Goal: Information Seeking & Learning: Learn about a topic

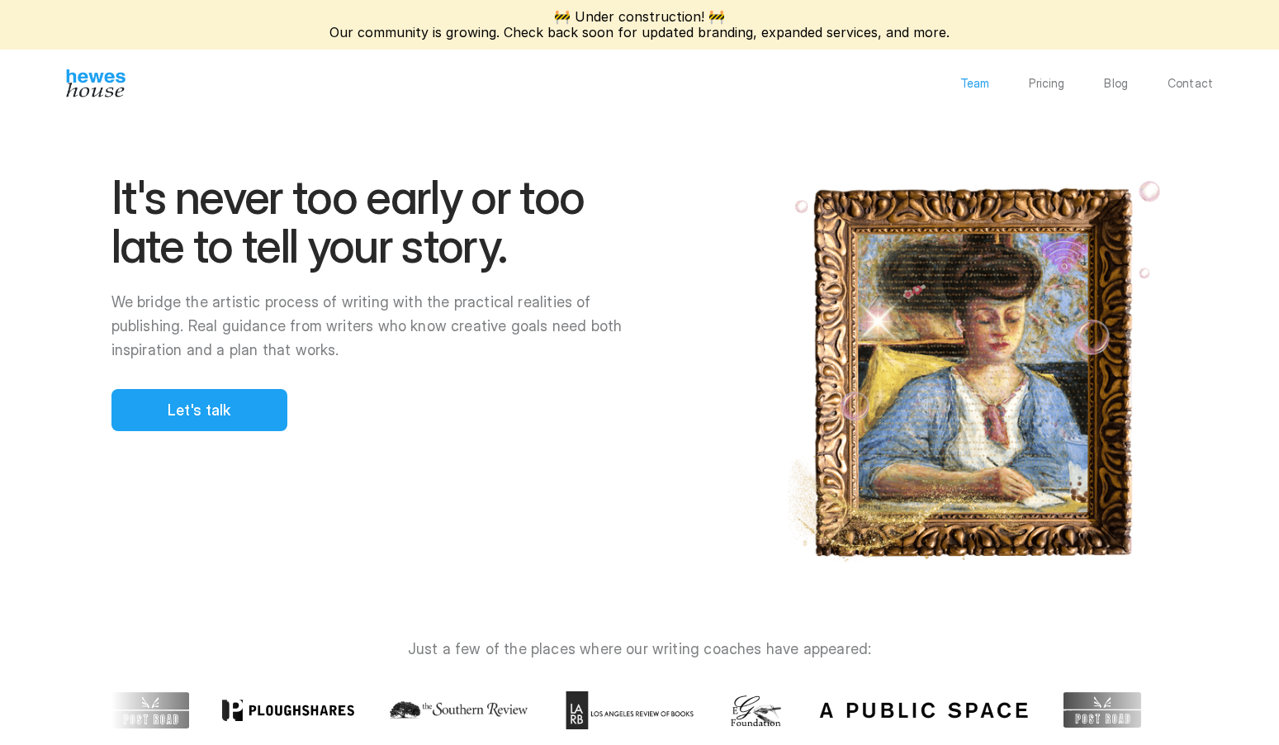
click at [978, 83] on p "Team" at bounding box center [975, 84] width 30 height 12
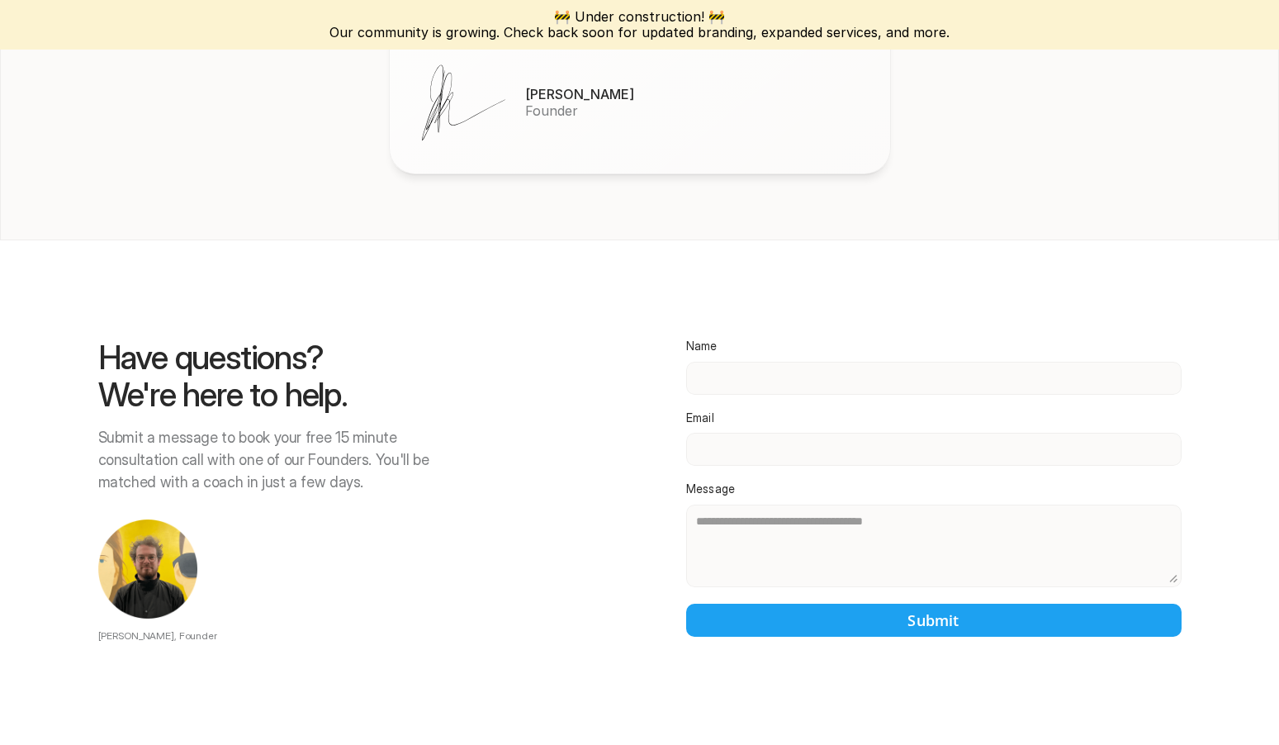
scroll to position [2693, 0]
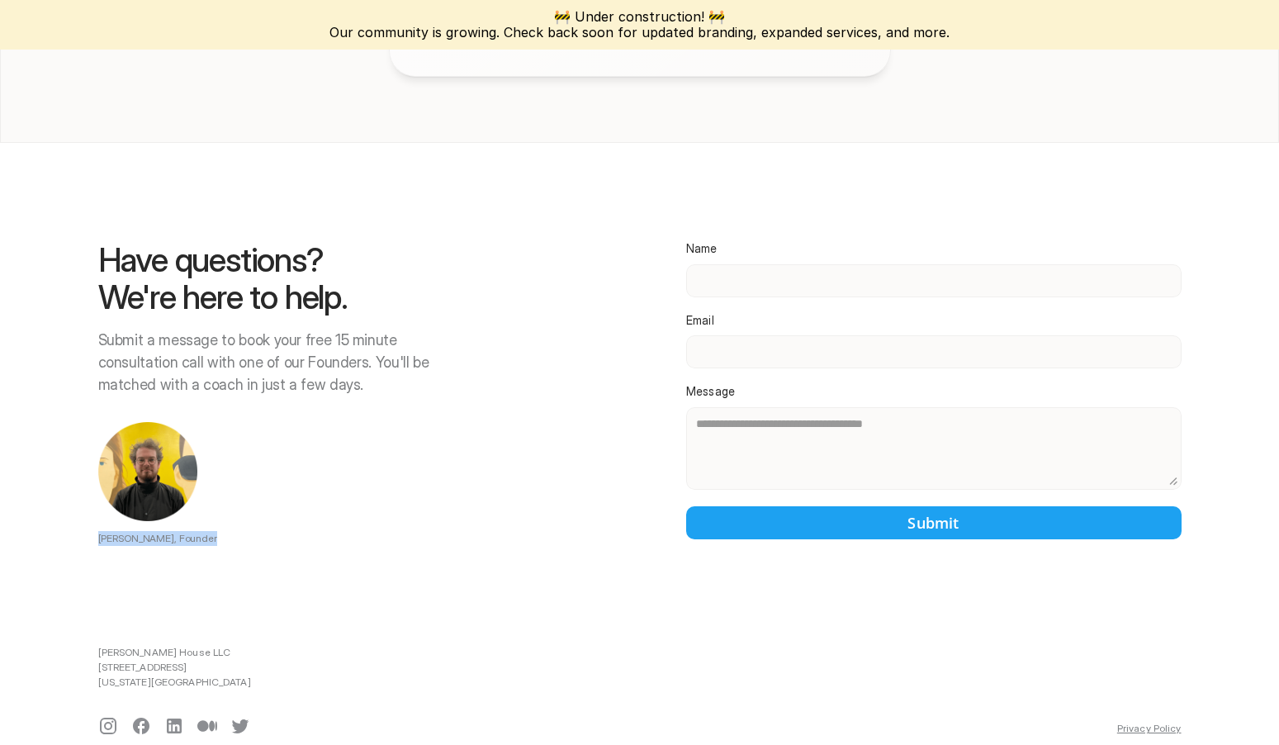
drag, startPoint x: 100, startPoint y: 517, endPoint x: 230, endPoint y: 521, distance: 130.5
click at [230, 531] on p "[PERSON_NAME], Founder" at bounding box center [269, 538] width 343 height 15
copy p "[PERSON_NAME], Founder"
click at [111, 717] on icon at bounding box center [108, 725] width 17 height 17
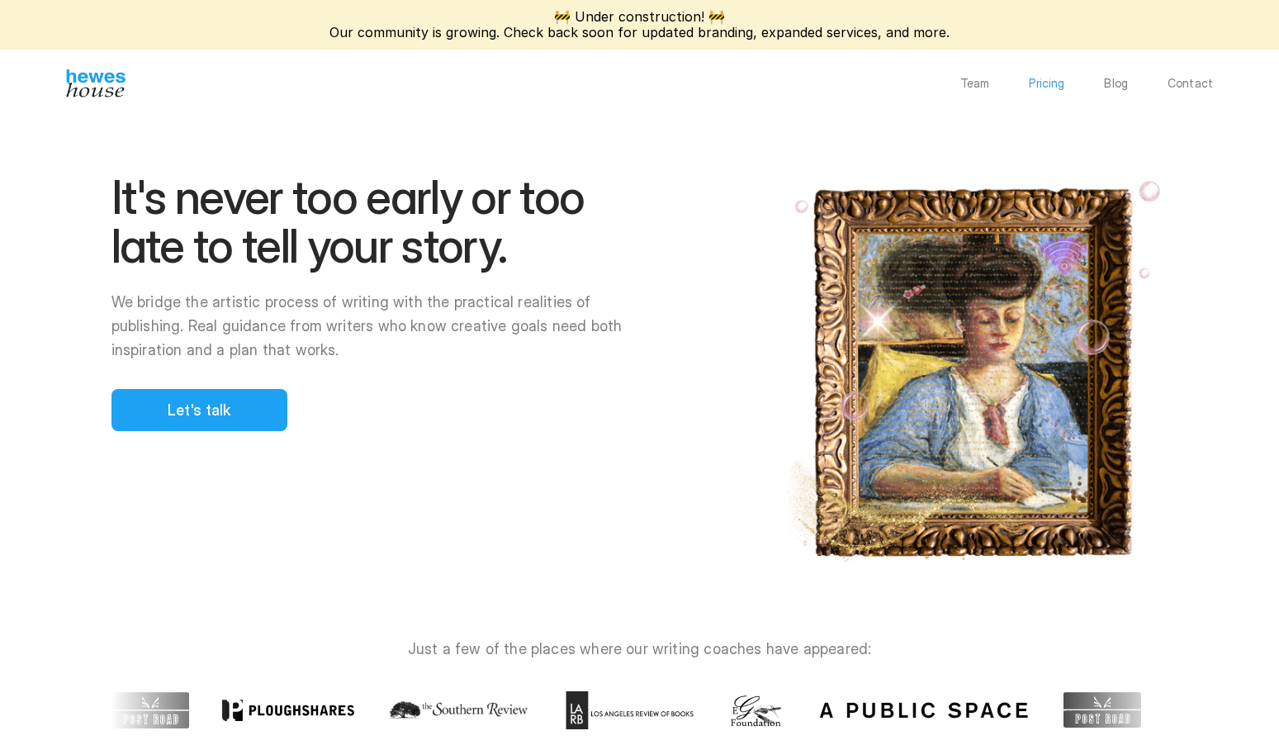
click at [1059, 81] on p "Pricing" at bounding box center [1045, 84] width 35 height 12
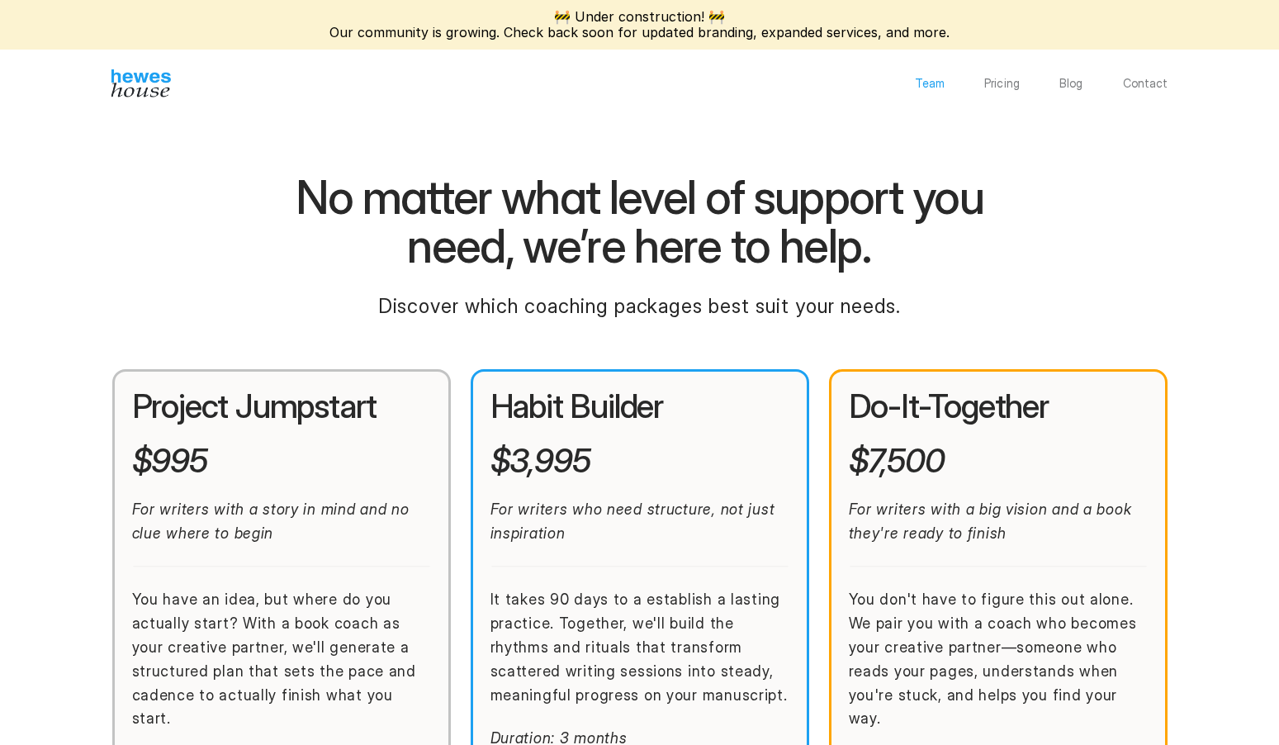
click at [940, 84] on p "Team" at bounding box center [930, 84] width 30 height 12
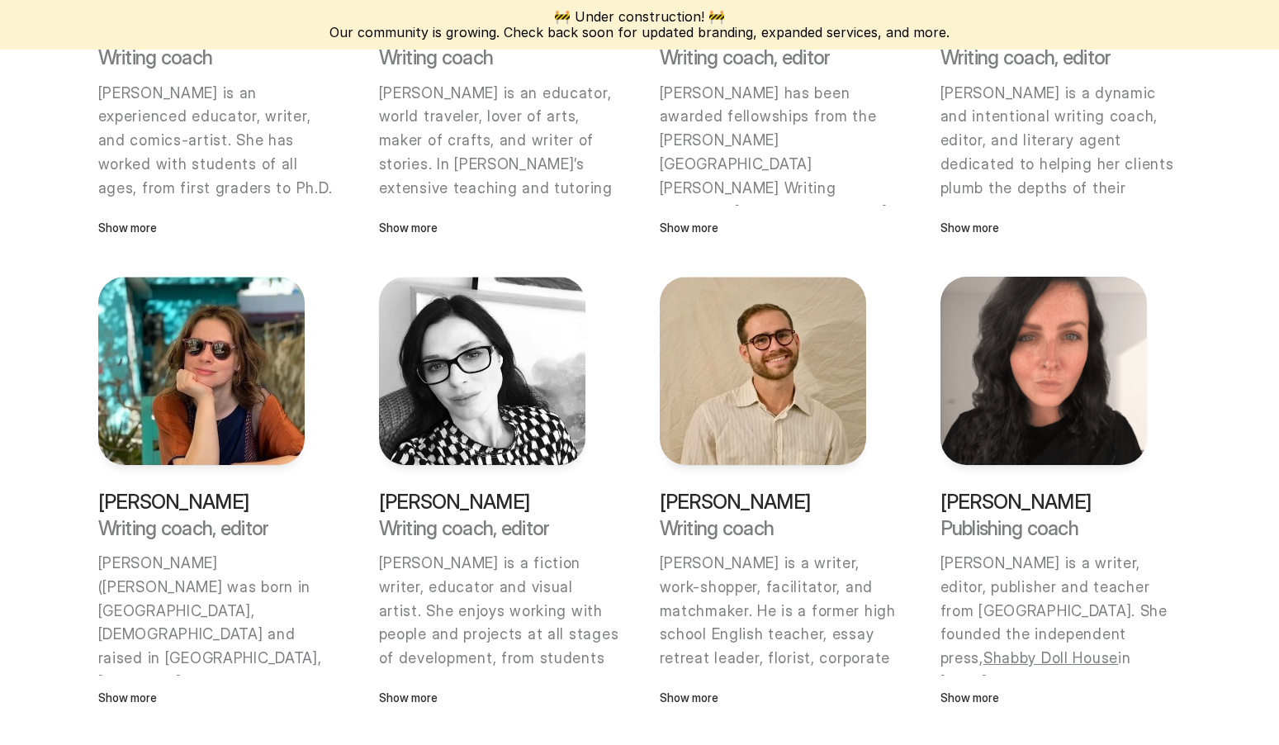
scroll to position [771, 0]
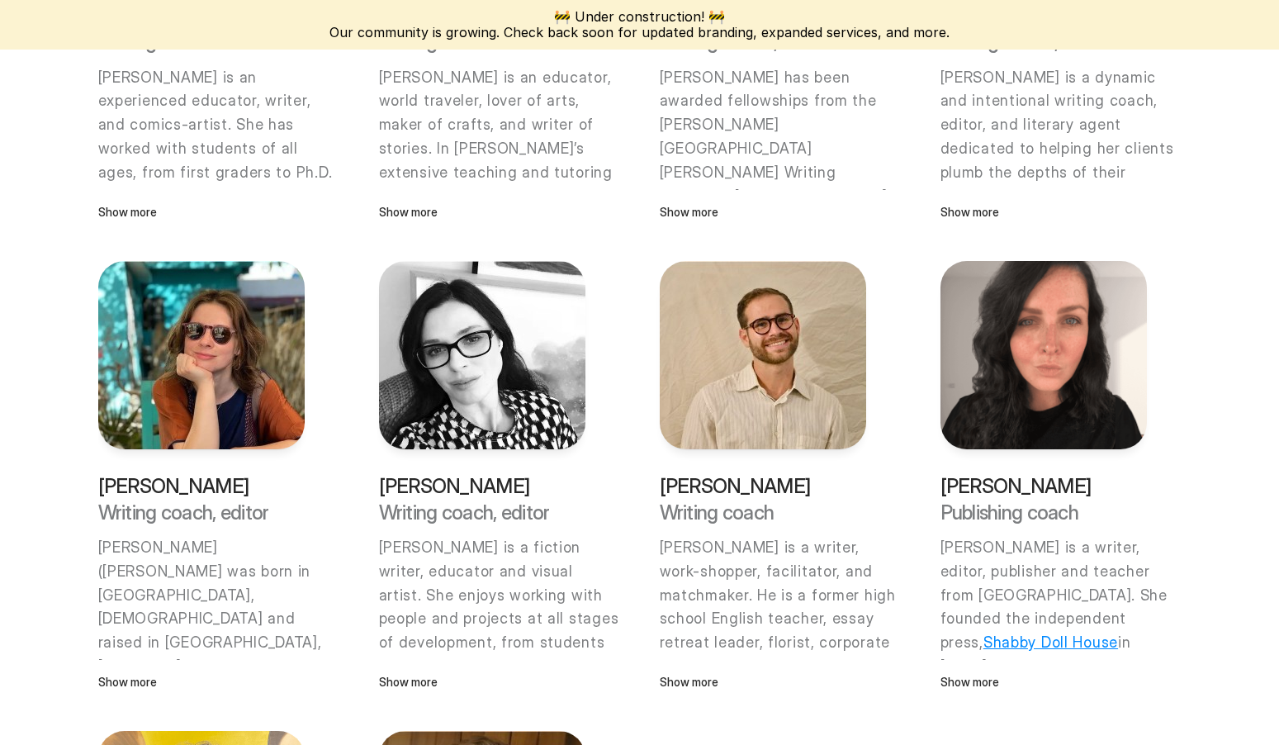
click at [1104, 633] on link "Shabby Doll House" at bounding box center [1050, 641] width 135 height 17
